Goal: Task Accomplishment & Management: Complete application form

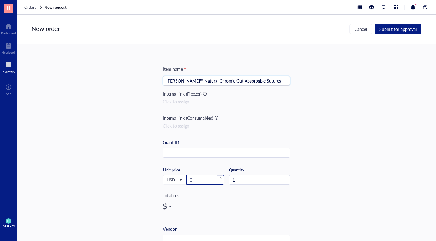
type input "[PERSON_NAME]™ Natural Chromic Gut Absorbable Sutures"
drag, startPoint x: 193, startPoint y: 180, endPoint x: 183, endPoint y: 180, distance: 9.4
click at [183, 180] on div "USD Unit price 0" at bounding box center [193, 180] width 61 height 25
type input "194"
click at [221, 204] on div "$ 194.00" at bounding box center [226, 206] width 127 height 10
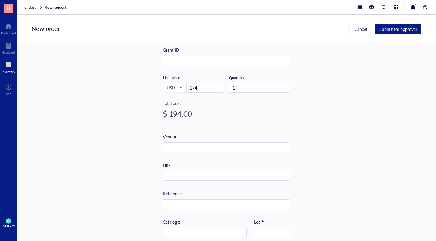
scroll to position [97, 0]
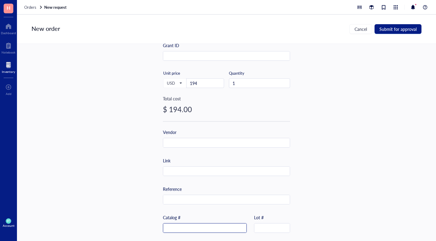
click at [185, 228] on input "text" at bounding box center [204, 229] width 83 height 10
paste input "[PHONE_NUMBER]"
type input "[PHONE_NUMBER]"
click at [189, 146] on input "text" at bounding box center [226, 143] width 127 height 10
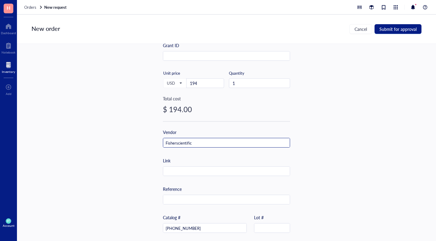
drag, startPoint x: 209, startPoint y: 143, endPoint x: 159, endPoint y: 137, distance: 50.6
click at [159, 137] on div "Item name * [PERSON_NAME]™ Natural Chromic Gut Absorbable Sutures Internal link…" at bounding box center [226, 143] width 419 height 198
type input "Fisherscientific"
click at [216, 123] on div "Item name * [PERSON_NAME]™ Natural Chromic Gut Absorbable Sutures Internal link…" at bounding box center [226, 136] width 127 height 335
drag, startPoint x: 200, startPoint y: 143, endPoint x: 158, endPoint y: 136, distance: 43.0
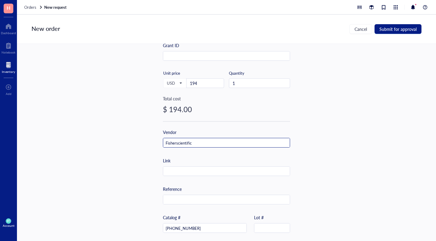
click at [158, 136] on div "Item name * [PERSON_NAME]™ Natural Chromic Gut Absorbable Sutures Internal link…" at bounding box center [226, 143] width 419 height 198
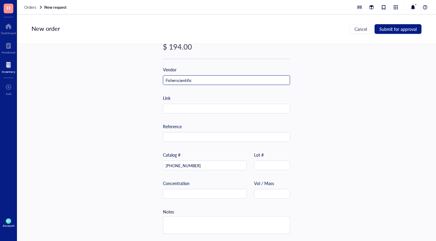
scroll to position [0, 0]
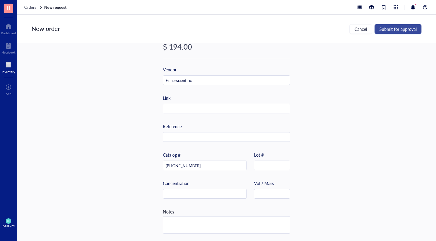
click at [395, 28] on span "Submit for approval" at bounding box center [398, 29] width 37 height 5
